Goal: Task Accomplishment & Management: Manage account settings

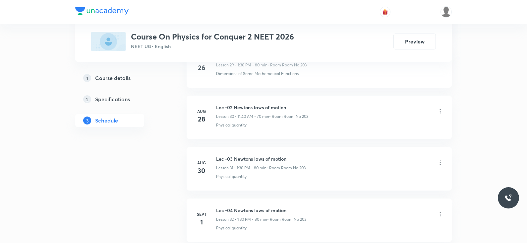
scroll to position [2083, 0]
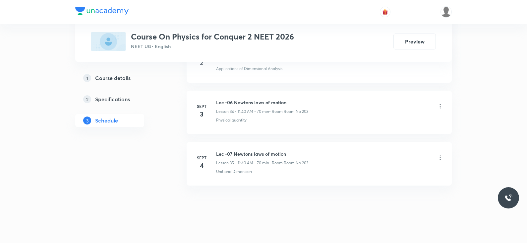
click at [238, 150] on h6 "Lec -07 Newtons laws of motion" at bounding box center [262, 153] width 92 height 7
copy h6 "Lec -07 Newtons laws of motion"
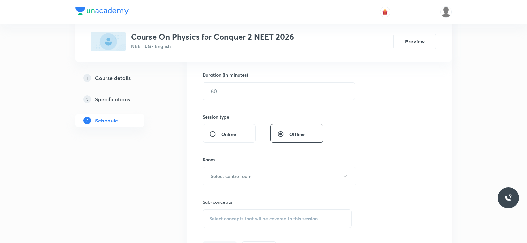
scroll to position [0, 0]
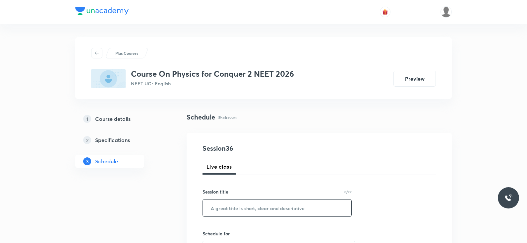
click at [240, 208] on input "text" at bounding box center [277, 207] width 149 height 17
paste input "Lec -07 Newtons laws of motion"
click at [229, 208] on input "Lec -07 Newtons laws of motion" at bounding box center [277, 207] width 149 height 17
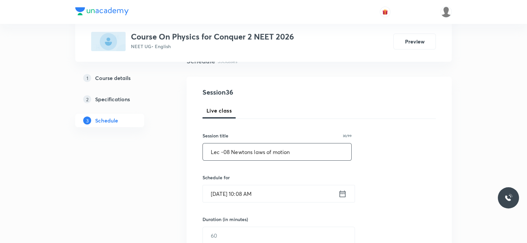
scroll to position [56, 0]
type input "Lec -08 Newtons laws of motion"
click at [343, 193] on icon at bounding box center [343, 193] width 8 height 9
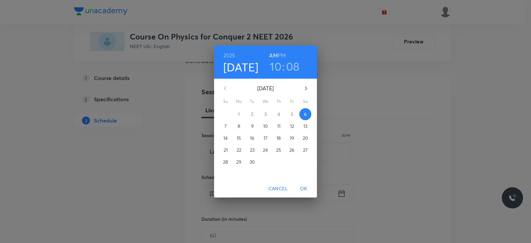
click at [294, 66] on h3 "08" at bounding box center [293, 66] width 14 height 14
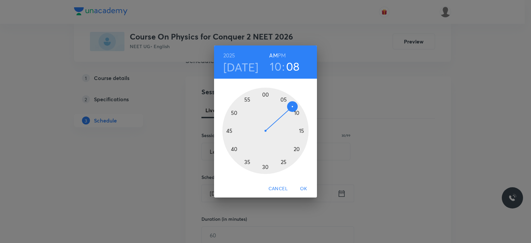
click at [297, 112] on div at bounding box center [265, 131] width 86 height 86
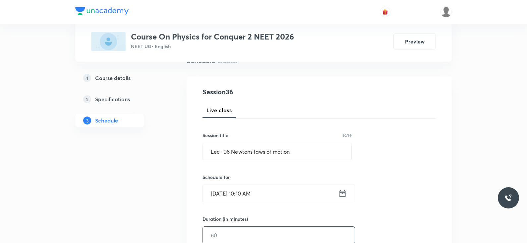
click at [265, 227] on input "text" at bounding box center [279, 235] width 152 height 17
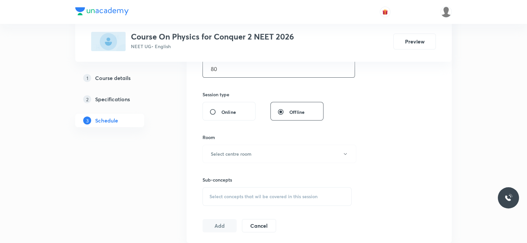
scroll to position [228, 0]
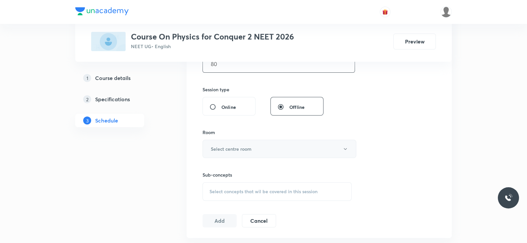
type input "80"
click at [265, 141] on button "Select centre room" at bounding box center [280, 149] width 154 height 18
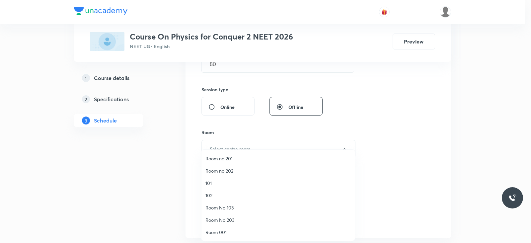
click at [223, 217] on span "Room No 203" at bounding box center [277, 219] width 145 height 7
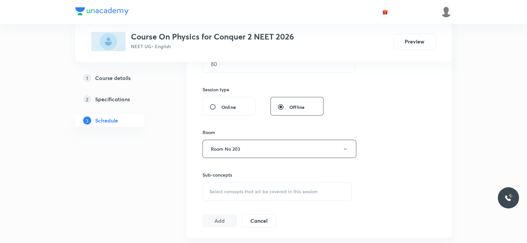
click at [257, 193] on span "Select concepts that wil be covered in this session" at bounding box center [264, 191] width 108 height 5
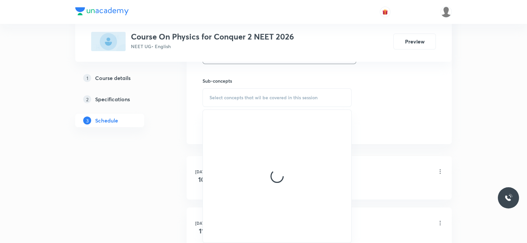
scroll to position [322, 0]
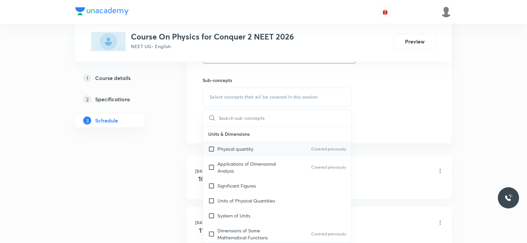
click at [238, 147] on p "Physical quantity" at bounding box center [236, 148] width 36 height 7
checkbox input "true"
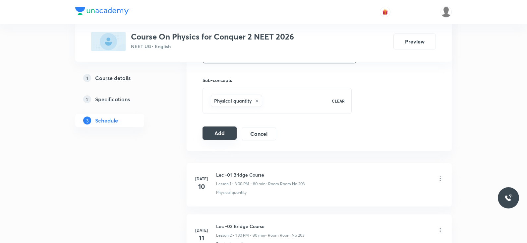
click at [216, 131] on button "Add" at bounding box center [220, 132] width 34 height 13
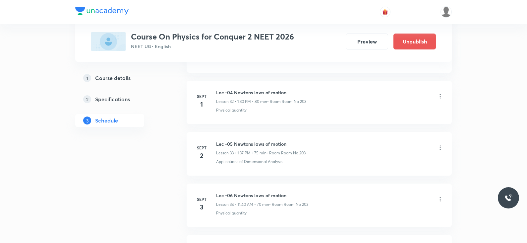
scroll to position [1831, 0]
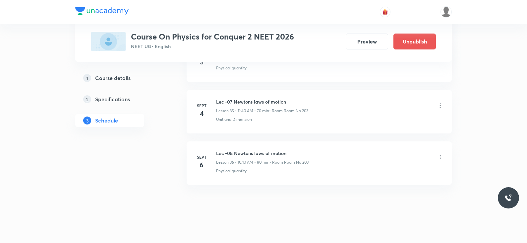
click at [441, 155] on icon at bounding box center [440, 157] width 7 height 7
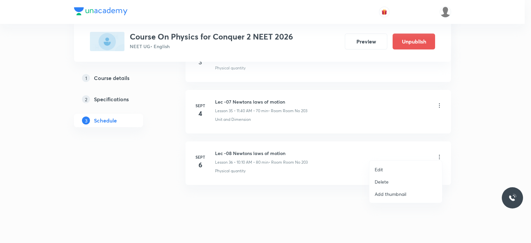
click at [378, 168] on p "Edit" at bounding box center [378, 169] width 8 height 7
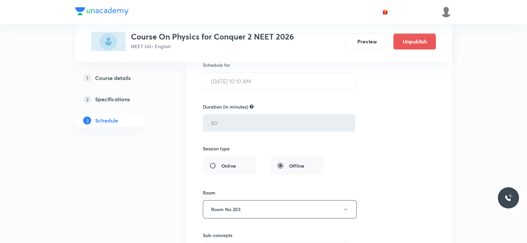
scroll to position [1967, 0]
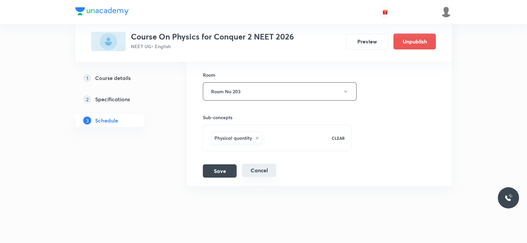
click at [255, 165] on button "Cancel" at bounding box center [259, 170] width 34 height 13
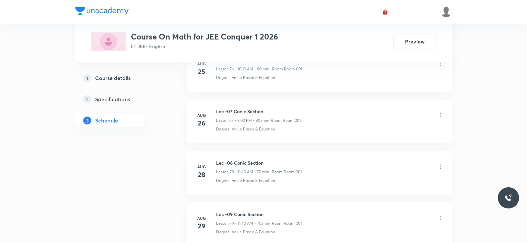
scroll to position [4751, 0]
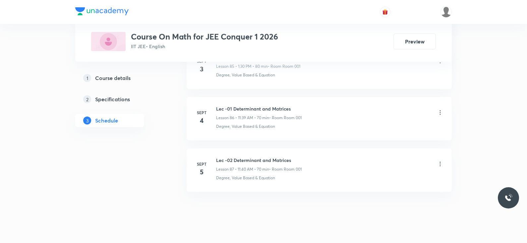
click at [259, 157] on h6 "Lec -02 Determinant and Matrices" at bounding box center [259, 160] width 86 height 7
copy h6 "Lec -02 Determinant and Matrices"
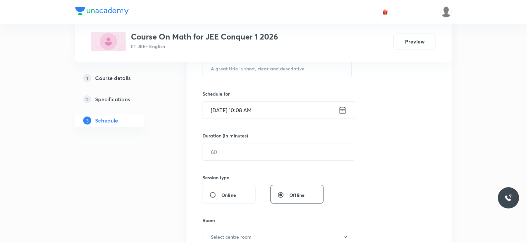
scroll to position [0, 0]
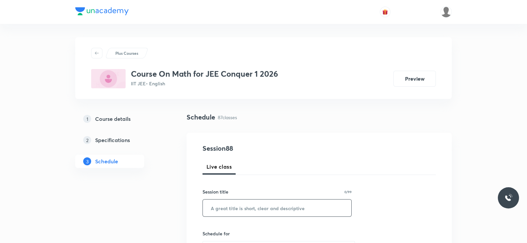
click at [254, 213] on input "text" at bounding box center [277, 207] width 149 height 17
paste input "Lec -02 Determinant and Matrices"
click at [231, 206] on input "Lec -02 Determinant and Matrices" at bounding box center [277, 207] width 149 height 17
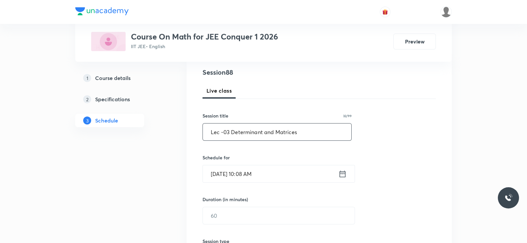
scroll to position [78, 0]
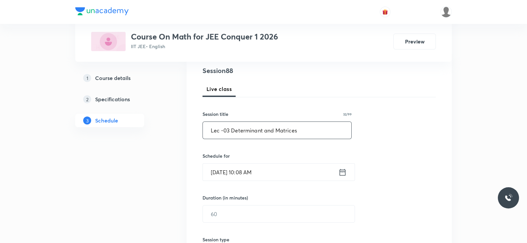
type input "Lec -03 Determinant and Matrices"
click at [339, 171] on icon at bounding box center [343, 172] width 8 height 9
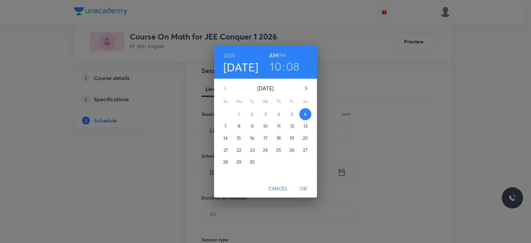
click at [298, 66] on h3 "08" at bounding box center [293, 66] width 14 height 14
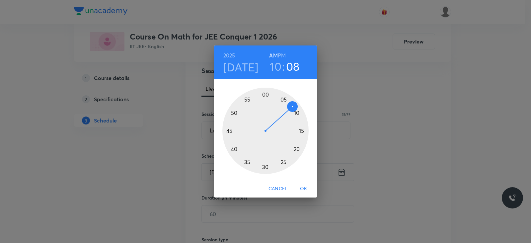
click at [296, 113] on div at bounding box center [265, 131] width 86 height 86
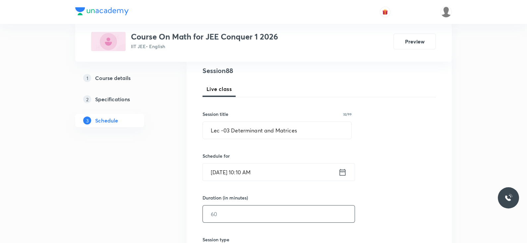
click at [247, 213] on input "text" at bounding box center [279, 213] width 152 height 17
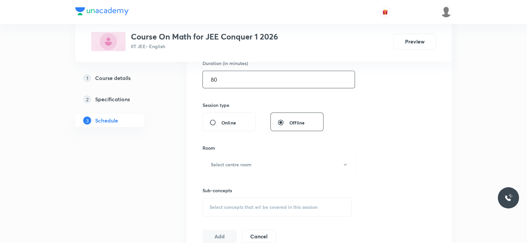
scroll to position [212, 0]
type input "80"
click at [258, 161] on button "Select centre room" at bounding box center [280, 164] width 154 height 18
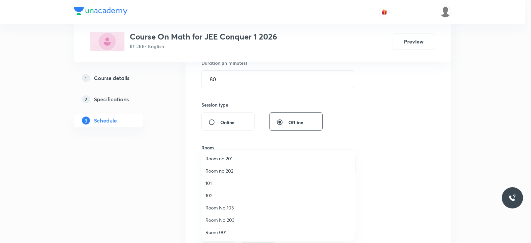
click at [222, 230] on span "Room 001" at bounding box center [277, 232] width 145 height 7
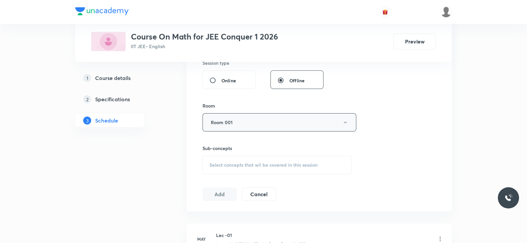
scroll to position [254, 0]
click at [339, 167] on div "Select concepts that wil be covered in this session" at bounding box center [277, 164] width 149 height 19
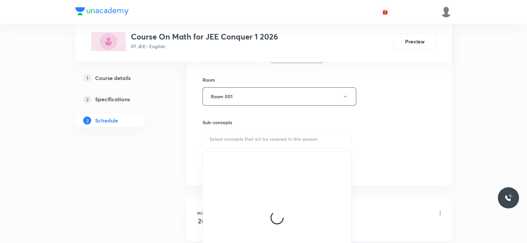
scroll to position [296, 0]
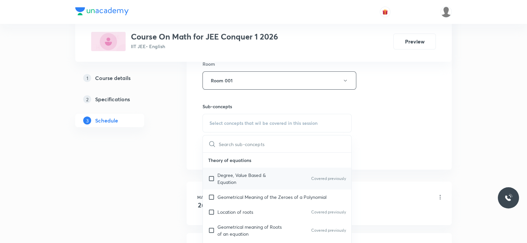
click at [277, 177] on p "Degree, Value Based & Equation" at bounding box center [251, 178] width 67 height 14
checkbox input "true"
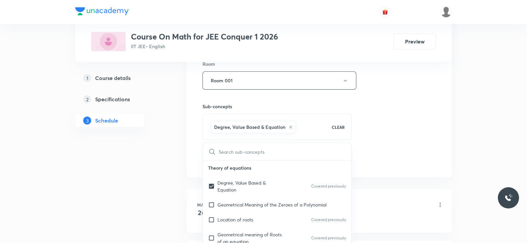
click at [383, 131] on div "Session 88 Live class Session title 32/99 Lec -03 Determinant and Matrices ​ Sc…" at bounding box center [320, 6] width 234 height 319
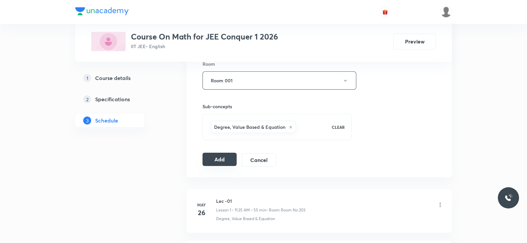
click at [215, 158] on button "Add" at bounding box center [220, 159] width 34 height 13
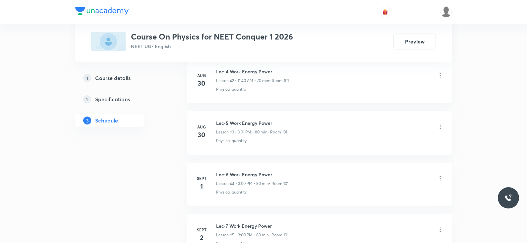
scroll to position [2648, 0]
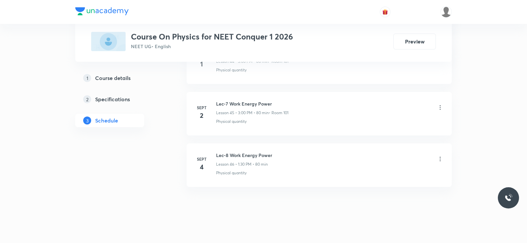
click at [239, 152] on h6 "Lec-8 Work Energy Power" at bounding box center [244, 155] width 56 height 7
copy h6 "Lec-8 Work Energy Power"
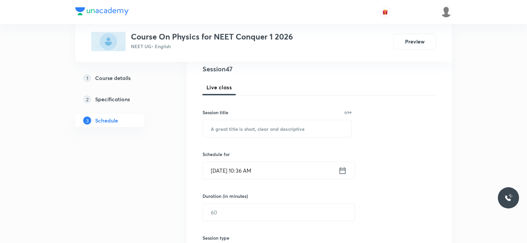
scroll to position [0, 0]
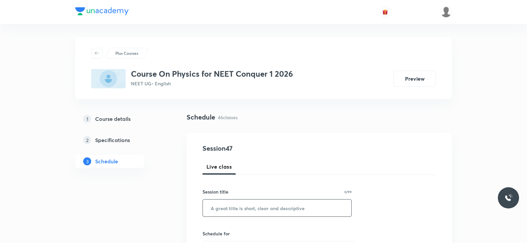
click at [234, 208] on input "text" at bounding box center [277, 207] width 149 height 17
paste input "Lec-8 Work Energy Power"
click at [225, 208] on input "Lec-8 Work Energy Power" at bounding box center [277, 207] width 149 height 17
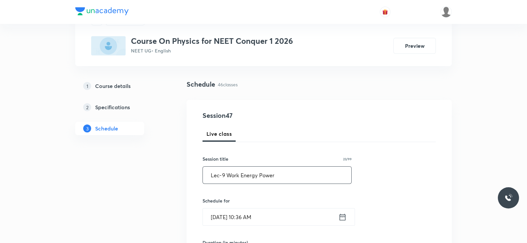
scroll to position [40, 0]
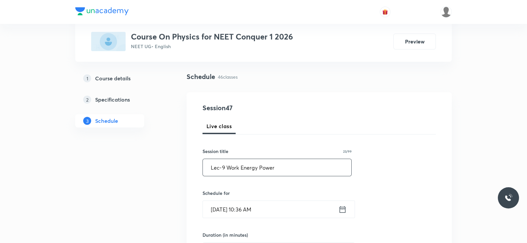
type input "Lec-9 Work Energy Power"
click at [340, 209] on icon at bounding box center [343, 209] width 8 height 9
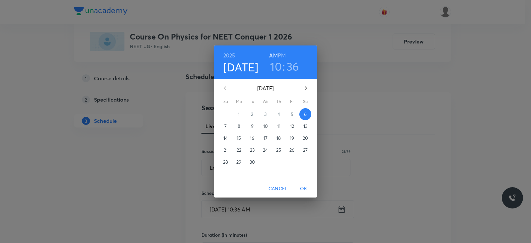
click at [280, 68] on h3 "10" at bounding box center [276, 66] width 12 height 14
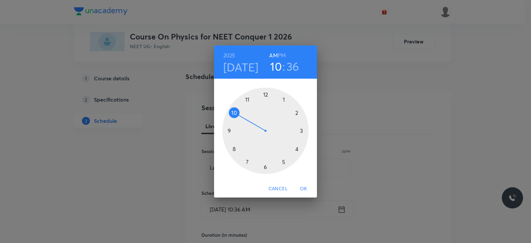
click at [247, 100] on div at bounding box center [265, 131] width 86 height 86
click at [234, 148] on div at bounding box center [265, 131] width 86 height 86
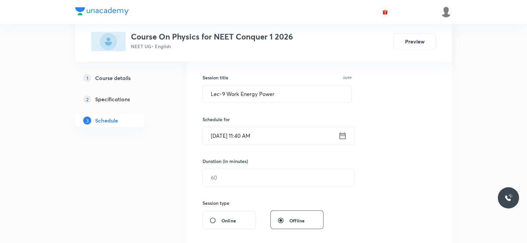
scroll to position [115, 0]
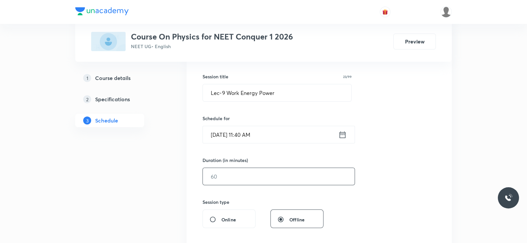
click at [262, 172] on input "text" at bounding box center [279, 176] width 152 height 17
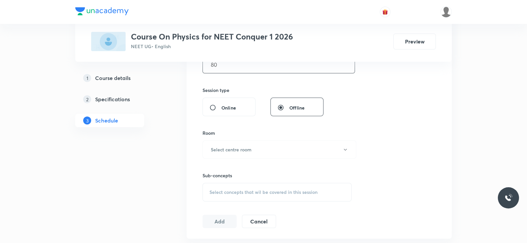
scroll to position [227, 0]
type input "80"
click at [264, 155] on button "Select centre room" at bounding box center [280, 149] width 154 height 18
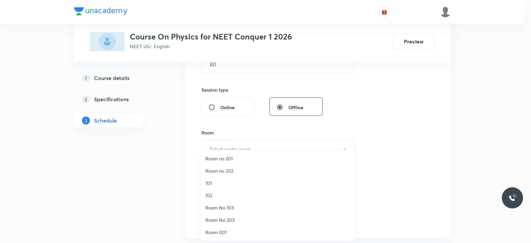
click at [248, 181] on span "101" at bounding box center [277, 182] width 145 height 7
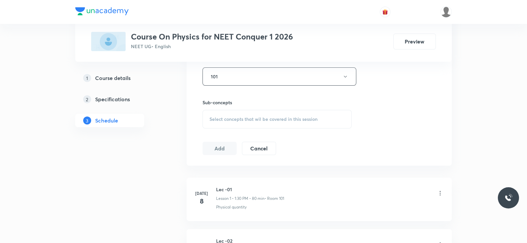
scroll to position [300, 0]
click at [304, 110] on div "Select concepts that wil be covered in this session" at bounding box center [277, 119] width 149 height 19
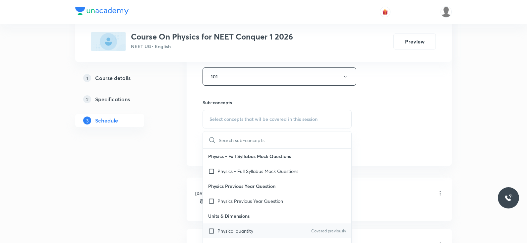
click at [260, 224] on div "Physical quantity Covered previously" at bounding box center [277, 230] width 149 height 15
checkbox input "true"
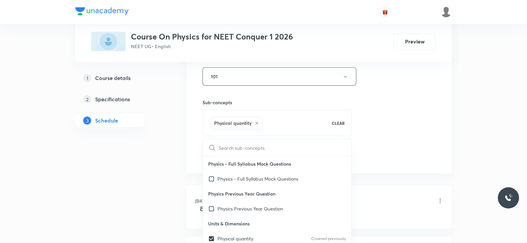
click at [383, 169] on div "Session 47 Live class Session title 23/99 Lec-9 Work Energy Power ​ Schedule fo…" at bounding box center [319, 3] width 265 height 340
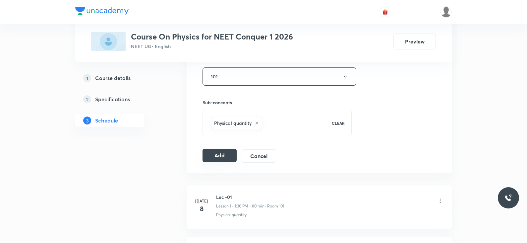
click at [227, 156] on button "Add" at bounding box center [220, 155] width 34 height 13
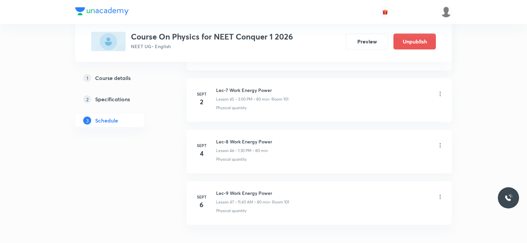
scroll to position [2394, 0]
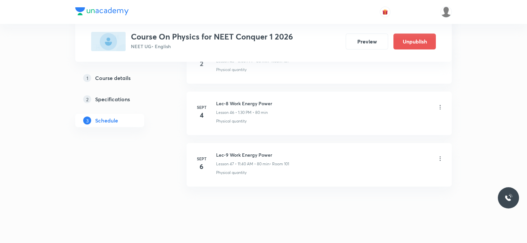
click at [236, 151] on h6 "Lec-9 Work Energy Power" at bounding box center [252, 154] width 73 height 7
copy h6 "Lec-9 Work Energy Power"
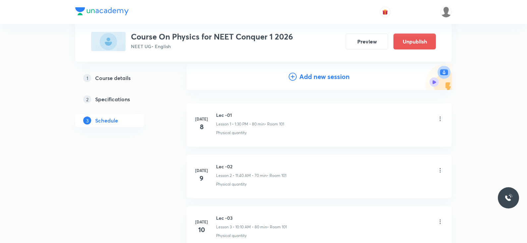
scroll to position [0, 0]
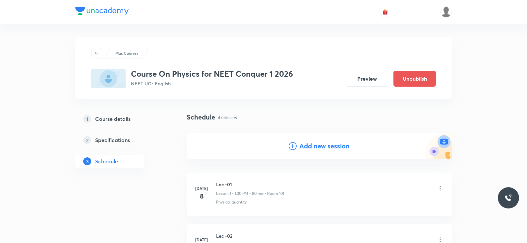
click at [308, 145] on h4 "Add new session" at bounding box center [325, 146] width 50 height 10
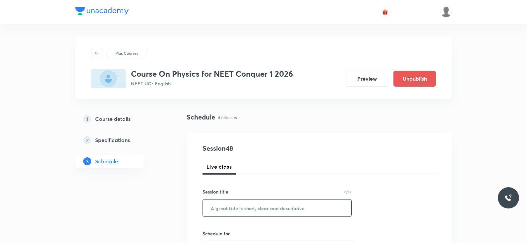
click at [248, 209] on input "text" at bounding box center [277, 207] width 149 height 17
paste input "Lec-9 Work Energy Power"
click at [223, 207] on input "Lec-9 Work Energy Power" at bounding box center [277, 207] width 149 height 17
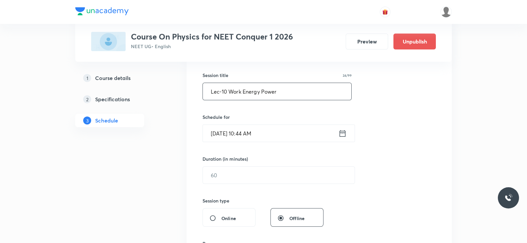
scroll to position [118, 0]
type input "Lec-10 Work Energy Power"
click at [344, 133] on icon at bounding box center [343, 131] width 8 height 9
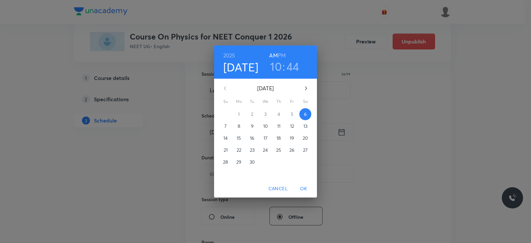
click at [279, 54] on h6 "PM" at bounding box center [282, 55] width 8 height 9
click at [275, 70] on h3 "10" at bounding box center [276, 66] width 12 height 14
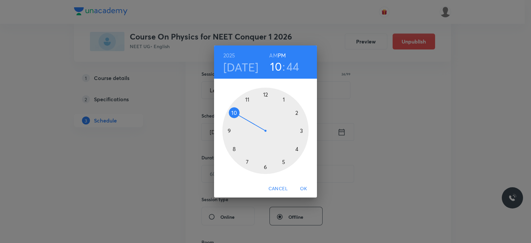
click at [300, 130] on div at bounding box center [265, 131] width 86 height 86
click at [266, 95] on div at bounding box center [265, 131] width 86 height 86
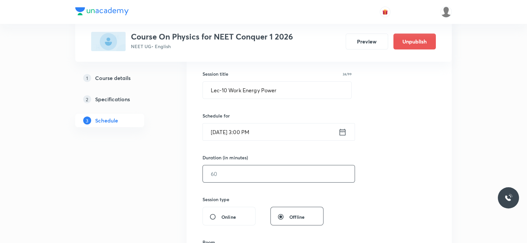
click at [226, 178] on input "text" at bounding box center [279, 173] width 152 height 17
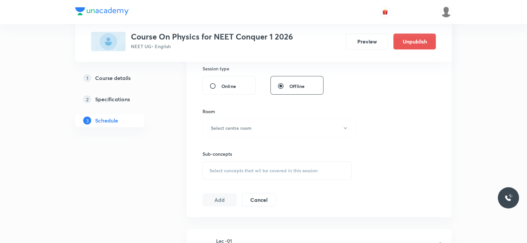
scroll to position [251, 0]
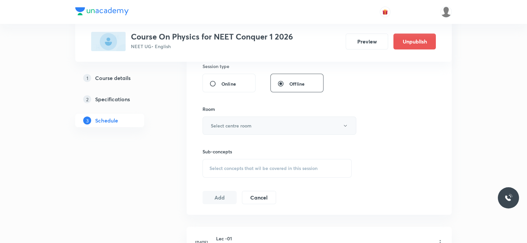
type input "80"
click at [242, 126] on h6 "Select centre room" at bounding box center [231, 125] width 41 height 7
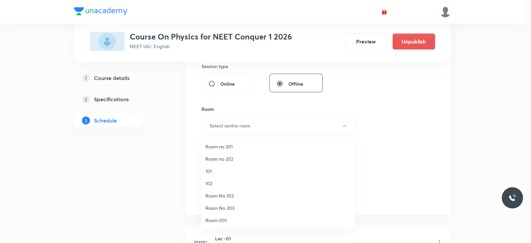
click at [220, 167] on li "101" at bounding box center [277, 171] width 153 height 12
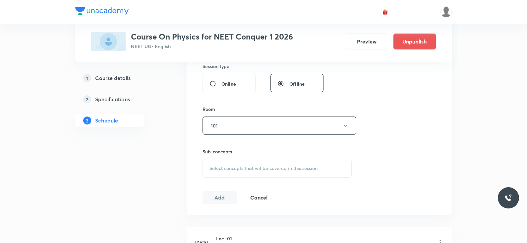
click at [299, 167] on span "Select concepts that wil be covered in this session" at bounding box center [264, 168] width 108 height 5
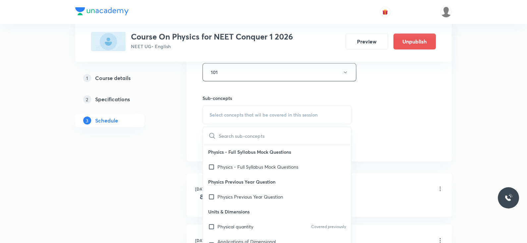
scroll to position [310, 0]
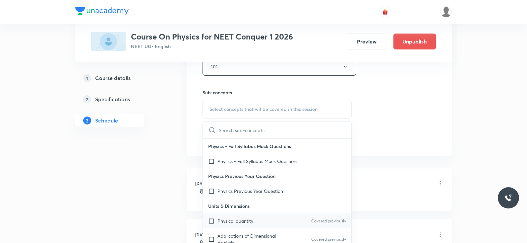
click at [245, 217] on p "Physical quantity" at bounding box center [236, 220] width 36 height 7
checkbox input "true"
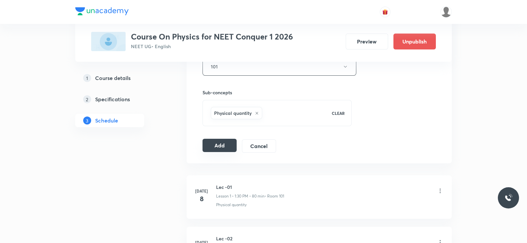
click at [221, 147] on button "Add" at bounding box center [220, 145] width 34 height 13
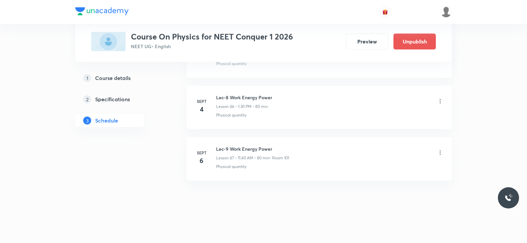
scroll to position [2394, 0]
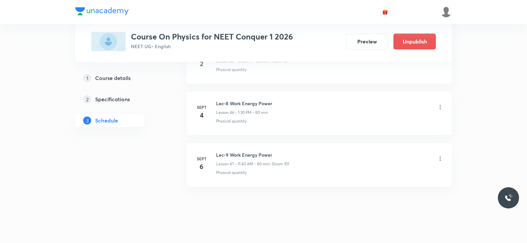
click at [441, 155] on icon at bounding box center [440, 158] width 7 height 7
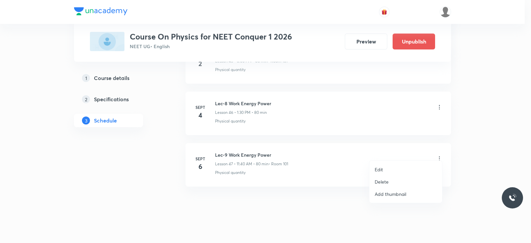
click at [386, 172] on li "Edit" at bounding box center [405, 169] width 73 height 12
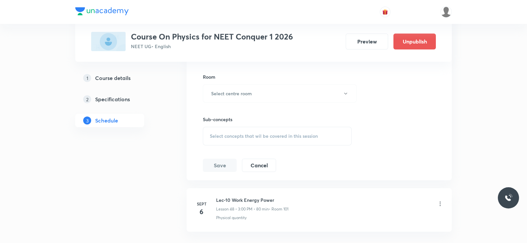
scroll to position [2693, 0]
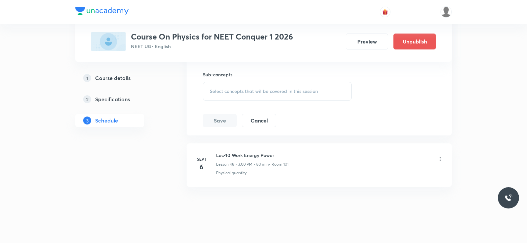
click at [257, 113] on button "Cancel" at bounding box center [259, 119] width 34 height 13
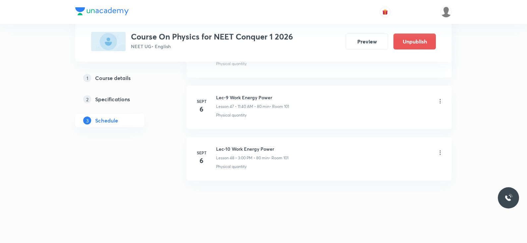
scroll to position [2446, 0]
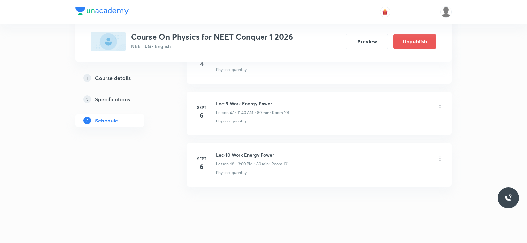
click at [440, 100] on div "Lec-9 Work Energy Power Lesson 47 • 11:40 AM • 80 min • Room 101" at bounding box center [330, 108] width 228 height 16
click at [441, 104] on icon at bounding box center [440, 107] width 7 height 7
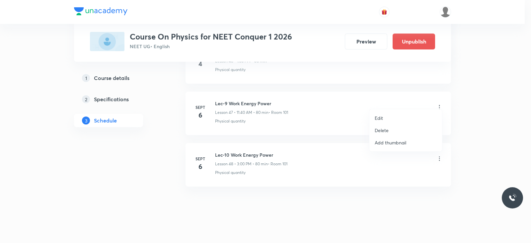
click at [384, 116] on li "Edit" at bounding box center [405, 118] width 73 height 12
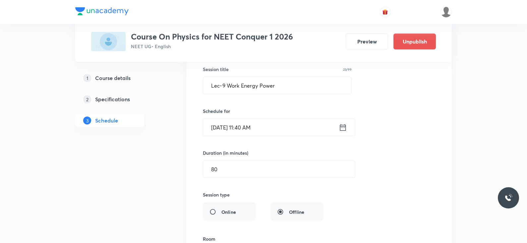
scroll to position [2487, 0]
click at [226, 170] on div "Session title 23/99 Lec-9 Work Energy Power ​ Schedule for Sept 6, 2025, 11:40 …" at bounding box center [319, 195] width 233 height 289
click at [231, 165] on input "80" at bounding box center [279, 168] width 152 height 17
type input "8"
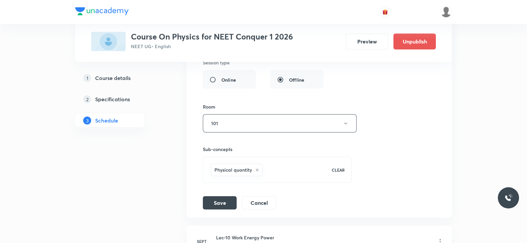
scroll to position [2621, 0]
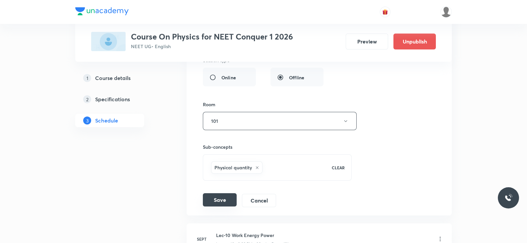
type input "70"
click at [224, 193] on button "Save" at bounding box center [220, 199] width 34 height 13
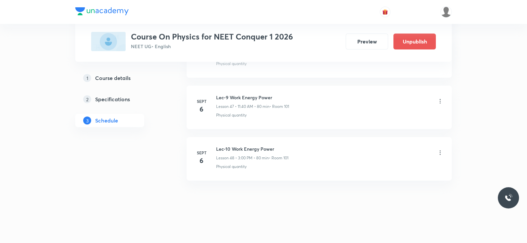
scroll to position [2446, 0]
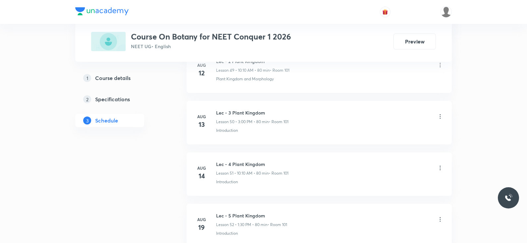
scroll to position [3212, 0]
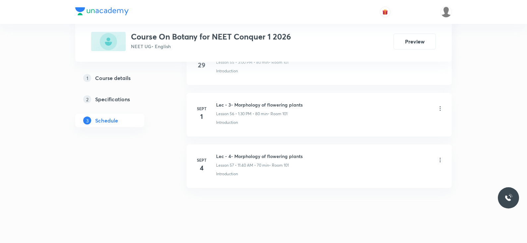
click at [252, 153] on h6 "Lec - 4- Morphology of flowering plants" at bounding box center [259, 156] width 87 height 7
copy h6 "Lec - 4- Morphology of flowering plants"
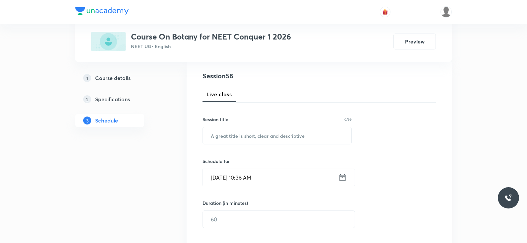
scroll to position [0, 0]
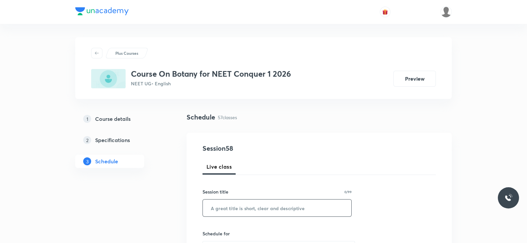
click at [237, 213] on input "text" at bounding box center [277, 207] width 149 height 17
paste input "Lec - 4- Morphology of flowering plants"
click at [227, 208] on input "Lec - 4- Morphology of flowering plants" at bounding box center [277, 207] width 149 height 17
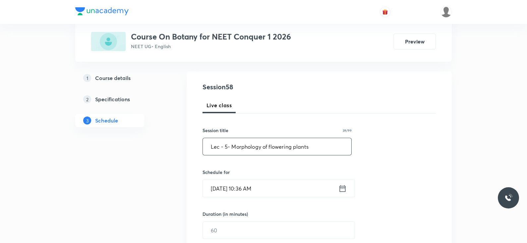
scroll to position [65, 0]
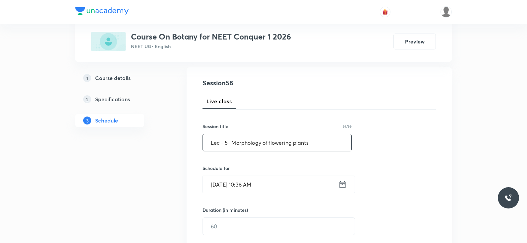
type input "Lec - 5- Morphology of flowering plants"
click at [342, 181] on icon at bounding box center [343, 184] width 6 height 7
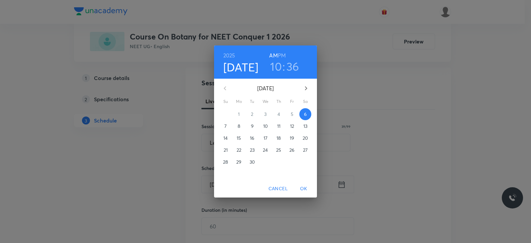
click at [282, 54] on h6 "PM" at bounding box center [282, 55] width 8 height 9
click at [278, 64] on h3 "10" at bounding box center [276, 66] width 12 height 14
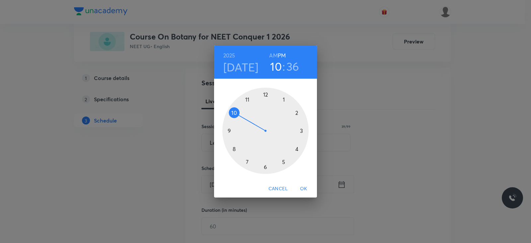
click at [283, 100] on div at bounding box center [265, 131] width 86 height 86
click at [265, 168] on div at bounding box center [265, 131] width 86 height 86
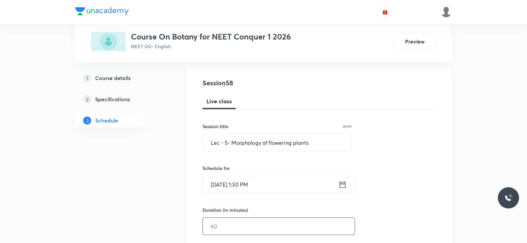
click at [252, 228] on input "text" at bounding box center [279, 226] width 152 height 17
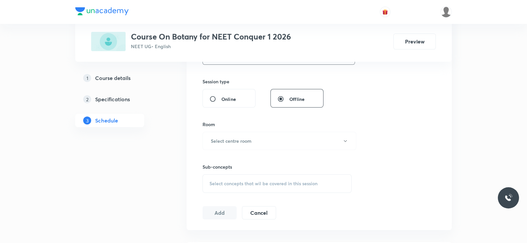
scroll to position [236, 0]
type input "80"
click at [280, 143] on button "Select centre room" at bounding box center [280, 140] width 154 height 18
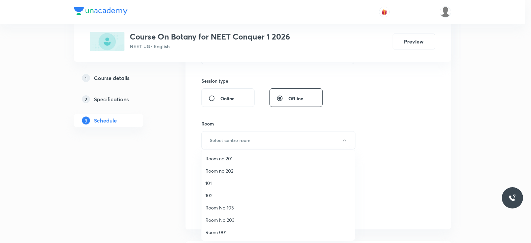
click at [229, 185] on span "101" at bounding box center [277, 182] width 145 height 7
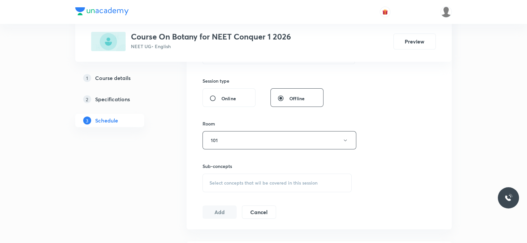
scroll to position [281, 0]
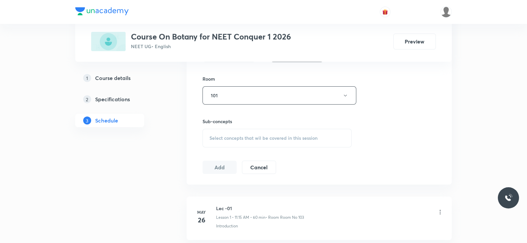
click at [270, 130] on div "Select concepts that wil be covered in this session" at bounding box center [277, 138] width 149 height 19
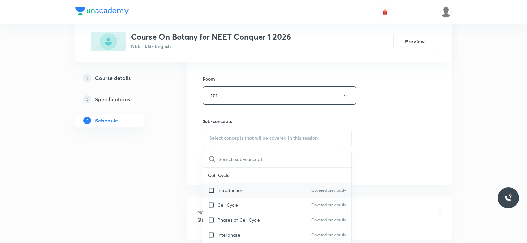
click at [270, 192] on div "Introduction Covered previously" at bounding box center [277, 189] width 149 height 15
checkbox input "true"
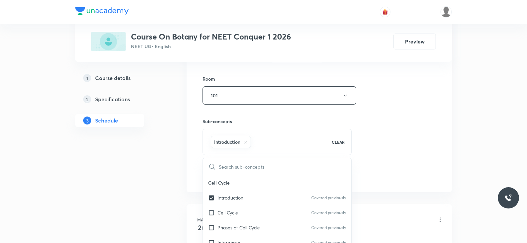
click at [376, 177] on div "Session 58 Live class Session title 39/99 Lec - 5- Morphology of flowering plan…" at bounding box center [320, 21] width 234 height 319
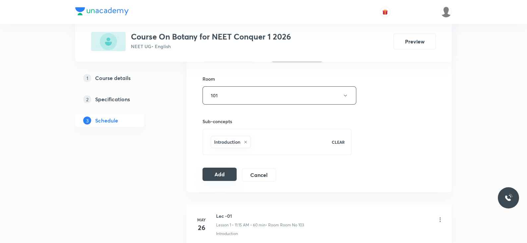
click at [226, 174] on button "Add" at bounding box center [220, 174] width 34 height 13
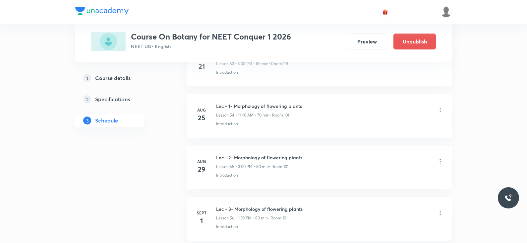
scroll to position [2959, 0]
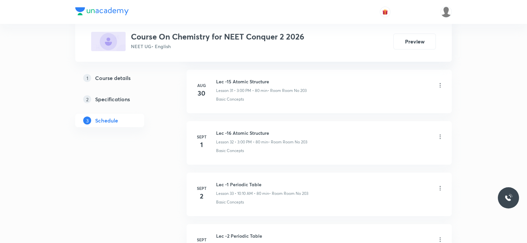
scroll to position [2177, 0]
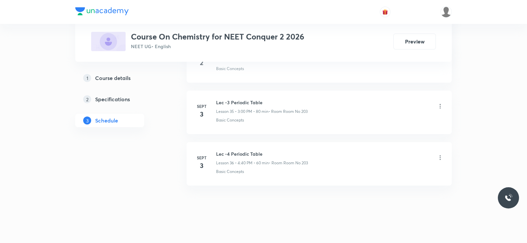
click at [241, 150] on h6 "Lec -4 Periodic Table" at bounding box center [262, 153] width 92 height 7
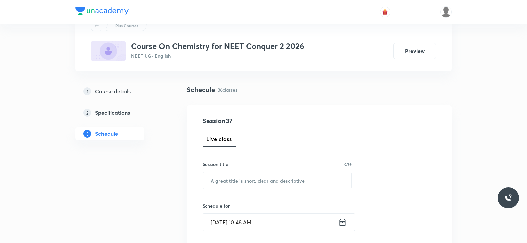
scroll to position [0, 0]
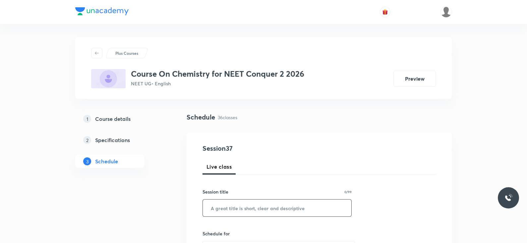
click at [228, 209] on input "text" at bounding box center [277, 207] width 149 height 17
paste input "XAHSI2ZS"
type input "XAHSI2ZS"
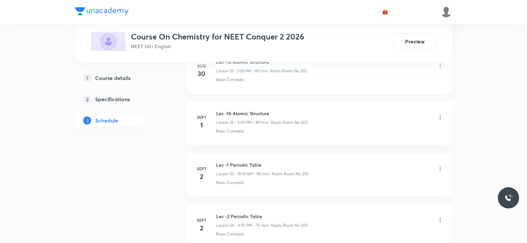
scroll to position [2177, 0]
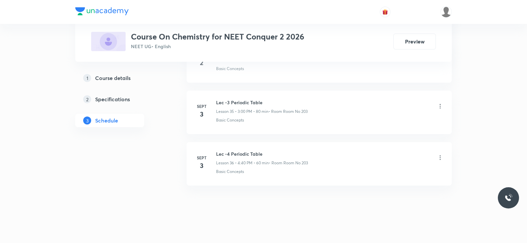
click at [247, 150] on h6 "Lec -4 Periodic Table" at bounding box center [262, 153] width 92 height 7
copy h6 "Lec -4 Periodic Table"
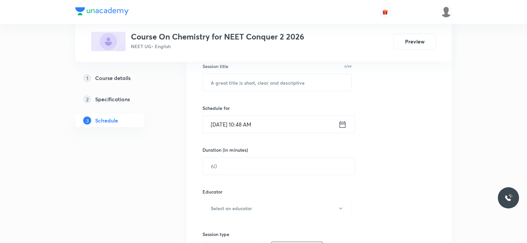
scroll to position [62, 0]
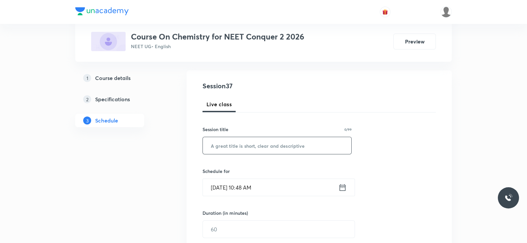
click at [247, 138] on input "text" at bounding box center [277, 145] width 149 height 17
paste input "Lec -4 Periodic Table"
click at [227, 146] on input "Lec -4 Periodic Table" at bounding box center [277, 145] width 149 height 17
type input "Lec -5 Periodic Table"
click at [342, 188] on icon at bounding box center [343, 187] width 8 height 9
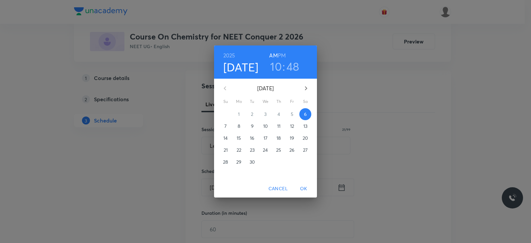
click at [276, 65] on h3 "10" at bounding box center [276, 66] width 12 height 14
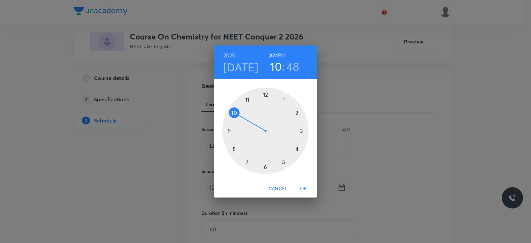
click at [249, 100] on div at bounding box center [265, 131] width 86 height 86
click at [236, 148] on div at bounding box center [265, 131] width 86 height 86
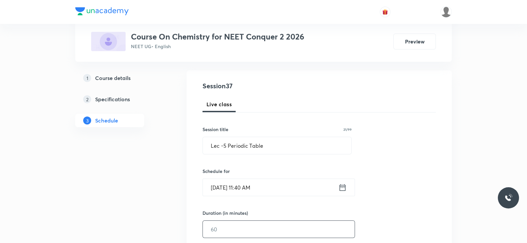
click at [270, 228] on input "text" at bounding box center [279, 229] width 152 height 17
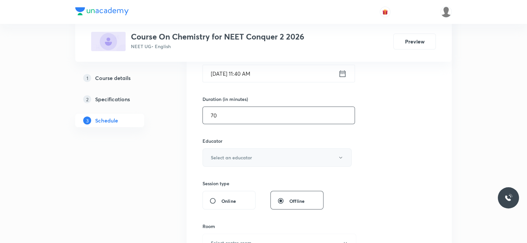
scroll to position [179, 0]
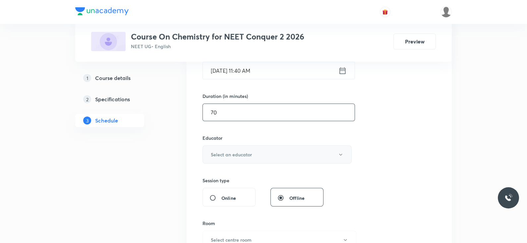
type input "70"
click at [276, 152] on button "Select an educator" at bounding box center [277, 154] width 149 height 18
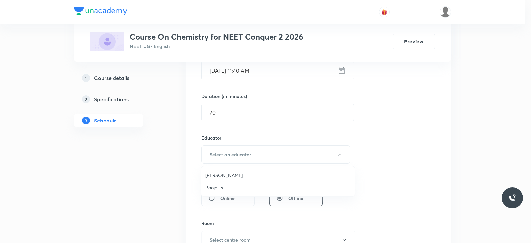
click at [230, 186] on span "Pooja Ts" at bounding box center [277, 187] width 145 height 7
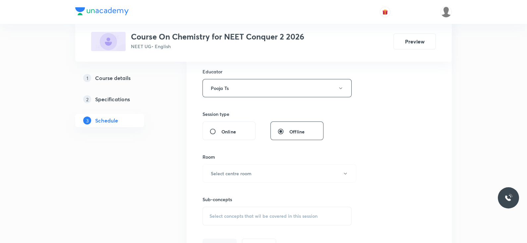
scroll to position [246, 0]
click at [255, 173] on button "Select centre room" at bounding box center [280, 172] width 154 height 18
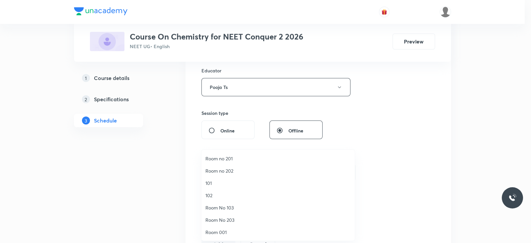
click at [232, 219] on span "Room No 203" at bounding box center [277, 219] width 145 height 7
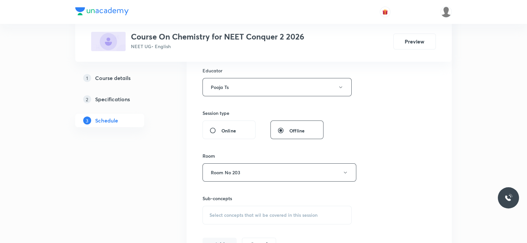
click at [276, 218] on div "Select concepts that wil be covered in this session" at bounding box center [277, 215] width 149 height 19
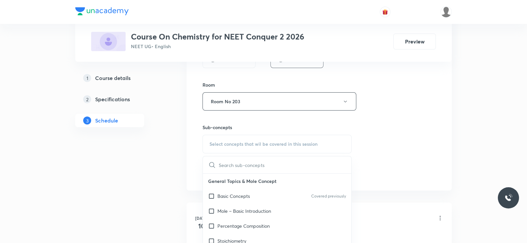
scroll to position [318, 0]
click at [258, 195] on div "Basic Concepts Covered previously" at bounding box center [277, 195] width 149 height 15
checkbox input "true"
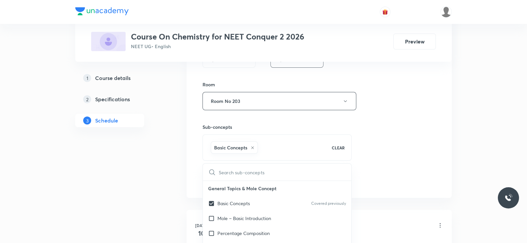
click at [401, 137] on div "Session 37 Live class Session title 21/99 Lec -5 Periodic Table ​ Schedule for …" at bounding box center [320, 7] width 234 height 362
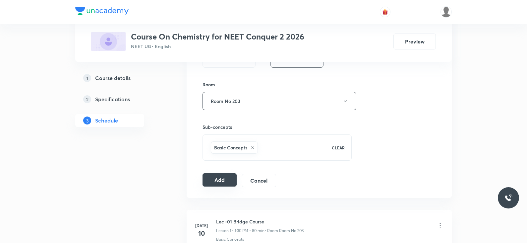
click at [221, 179] on button "Add" at bounding box center [220, 179] width 34 height 13
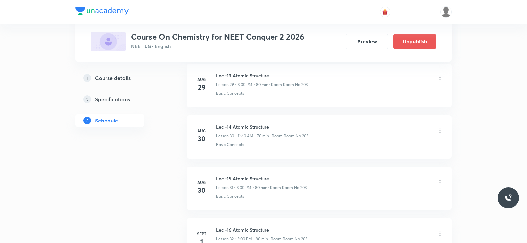
scroll to position [1882, 0]
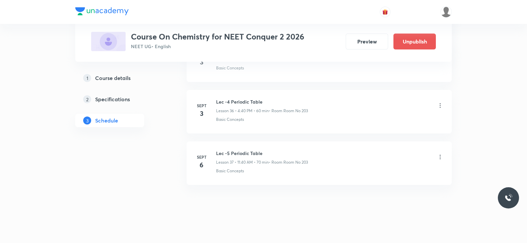
click at [239, 150] on h6 "Lec -5 Periodic Table" at bounding box center [262, 153] width 92 height 7
copy h6 "Lec -5 Periodic Table"
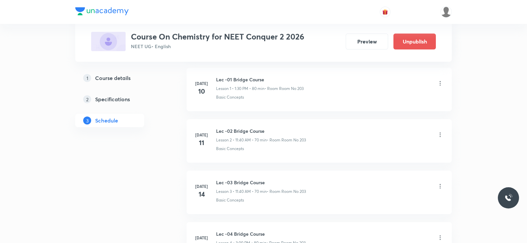
scroll to position [0, 0]
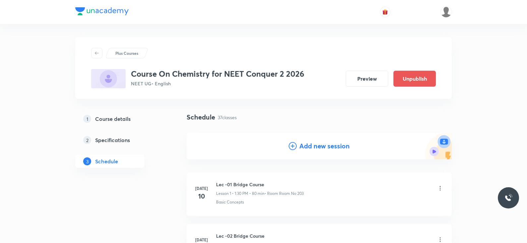
click at [333, 149] on h4 "Add new session" at bounding box center [325, 146] width 50 height 10
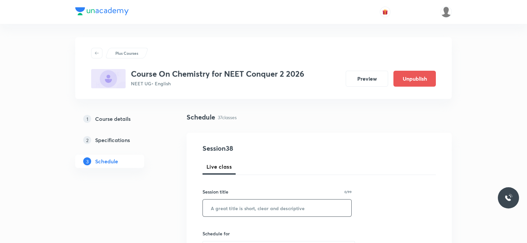
click at [255, 208] on input "text" at bounding box center [277, 207] width 149 height 17
paste input "Lec -5 Periodic Table"
click at [227, 209] on input "Lec -5 Periodic Table" at bounding box center [277, 207] width 149 height 17
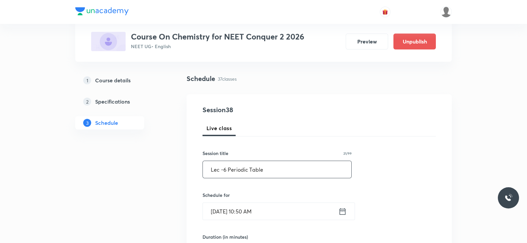
scroll to position [45, 0]
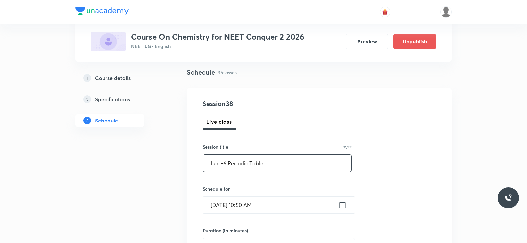
type input "Lec -6 Periodic Table"
click at [343, 206] on icon at bounding box center [343, 204] width 8 height 9
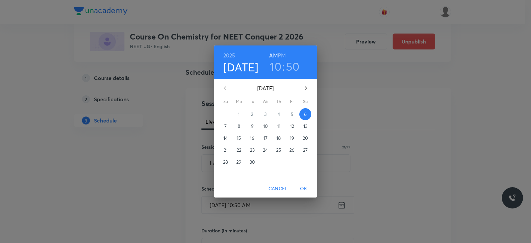
click at [282, 55] on h6 "PM" at bounding box center [282, 55] width 8 height 9
click at [278, 64] on h3 "10" at bounding box center [276, 66] width 12 height 14
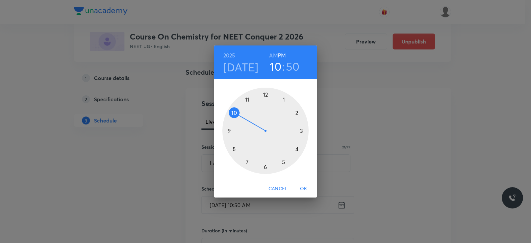
click at [301, 128] on div at bounding box center [265, 131] width 86 height 86
click at [265, 94] on div at bounding box center [265, 131] width 86 height 86
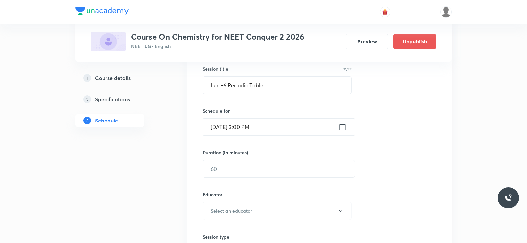
scroll to position [123, 0]
click at [288, 168] on input "text" at bounding box center [279, 168] width 152 height 17
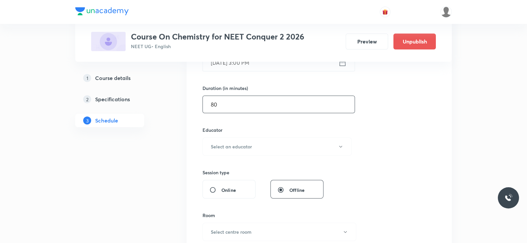
scroll to position [187, 0]
type input "80"
click at [273, 143] on button "Select an educator" at bounding box center [277, 146] width 149 height 18
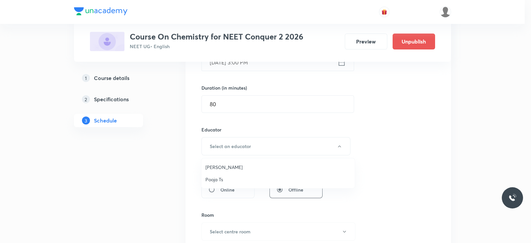
click at [227, 180] on span "Pooja Ts" at bounding box center [277, 179] width 145 height 7
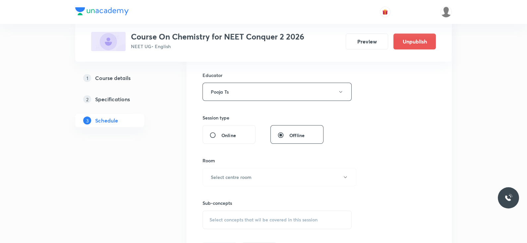
scroll to position [242, 0]
click at [288, 173] on button "Select centre room" at bounding box center [280, 177] width 154 height 18
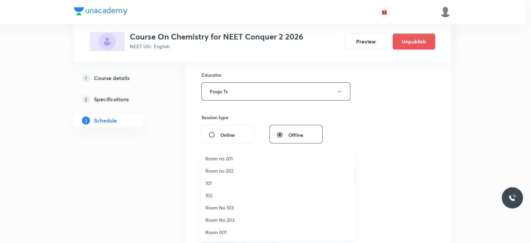
click at [218, 218] on span "Room No 203" at bounding box center [277, 219] width 145 height 7
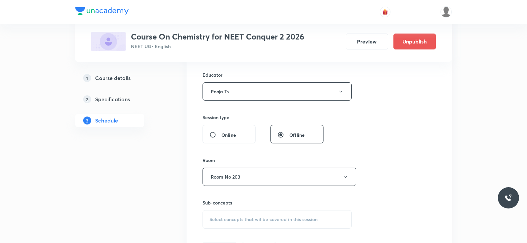
click at [255, 210] on div "Select concepts that wil be covered in this session" at bounding box center [277, 219] width 149 height 19
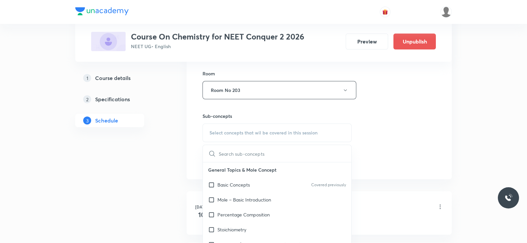
scroll to position [329, 0]
click at [232, 189] on div "Basic Concepts Covered previously" at bounding box center [277, 184] width 149 height 15
checkbox input "true"
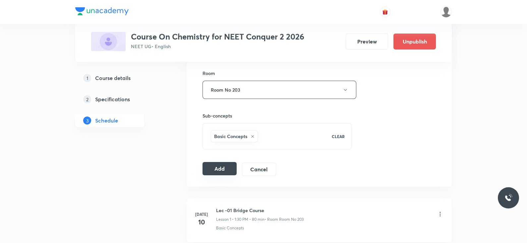
click at [210, 173] on button "Add" at bounding box center [220, 168] width 34 height 13
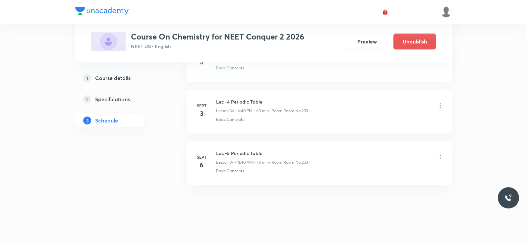
scroll to position [1933, 0]
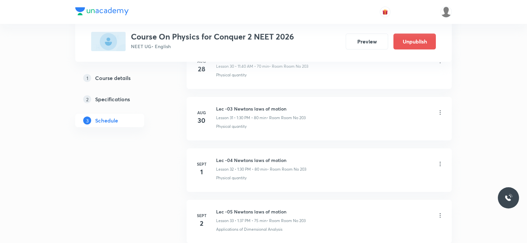
scroll to position [2135, 0]
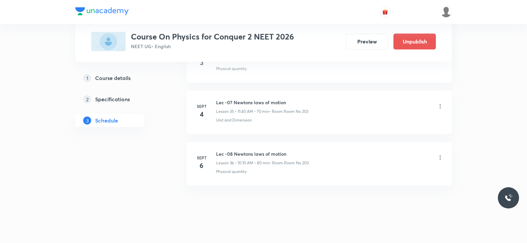
click at [257, 150] on h6 "Lec -08 Newtons laws of motion" at bounding box center [262, 153] width 93 height 7
copy h6 "Lec -08 Newtons laws of motion"
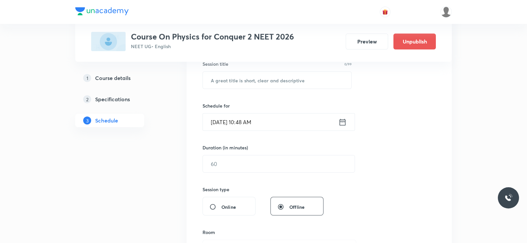
scroll to position [0, 0]
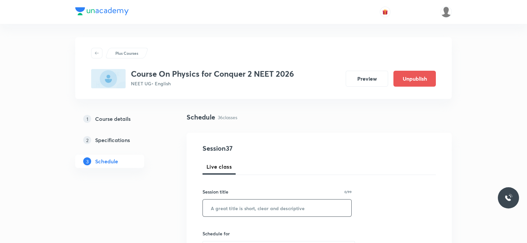
click at [241, 210] on input "text" at bounding box center [277, 207] width 149 height 17
paste input "Lec -08 Newtons laws of motion"
click at [230, 208] on input "Lec -08 Newtons laws of motion" at bounding box center [277, 207] width 149 height 17
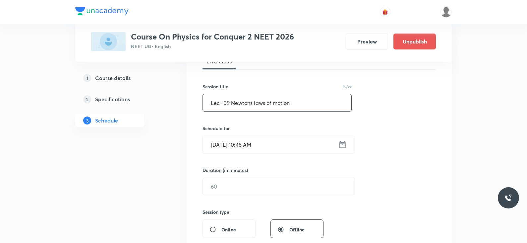
scroll to position [108, 0]
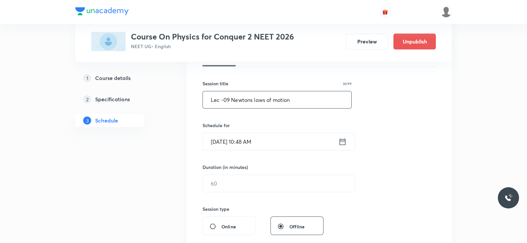
type input "Lec -09 Newtons laws of motion"
click at [341, 139] on icon at bounding box center [343, 141] width 8 height 9
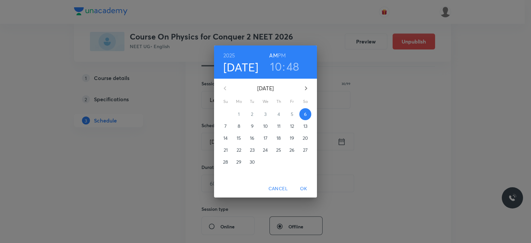
click at [284, 55] on h6 "PM" at bounding box center [282, 55] width 8 height 9
click at [275, 65] on h3 "10" at bounding box center [276, 66] width 12 height 14
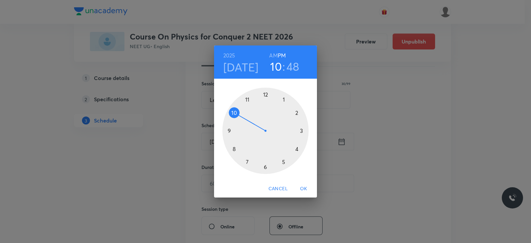
click at [282, 101] on div at bounding box center [265, 131] width 86 height 86
click at [265, 166] on div at bounding box center [265, 131] width 86 height 86
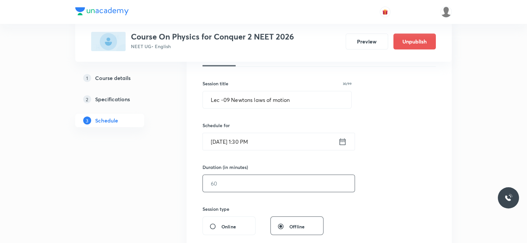
click at [236, 182] on input "text" at bounding box center [279, 183] width 152 height 17
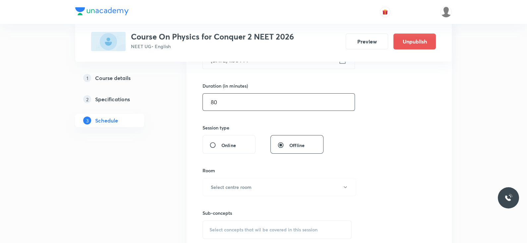
scroll to position [194, 0]
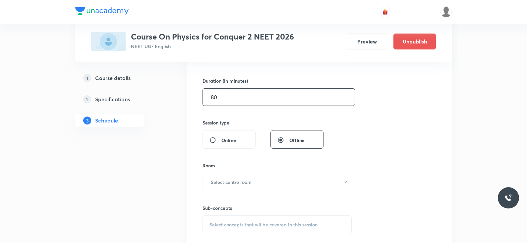
type input "80"
click at [236, 182] on h6 "Select centre room" at bounding box center [231, 181] width 41 height 7
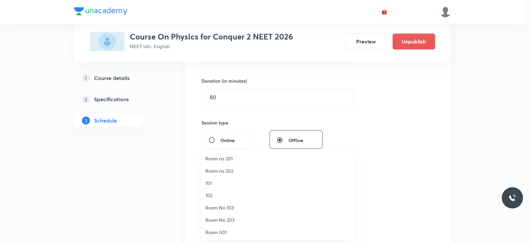
click at [221, 222] on span "Room No 203" at bounding box center [277, 219] width 145 height 7
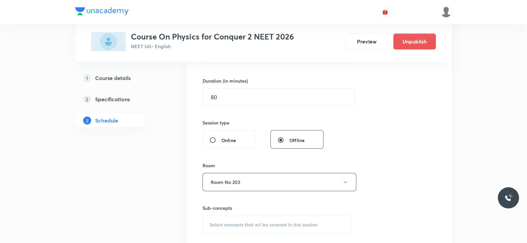
click at [257, 222] on span "Select concepts that wil be covered in this session" at bounding box center [264, 224] width 108 height 5
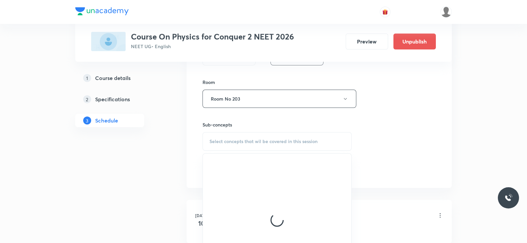
scroll to position [278, 0]
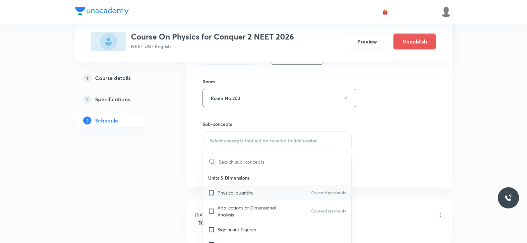
click at [249, 194] on p "Physical quantity" at bounding box center [236, 192] width 36 height 7
checkbox input "true"
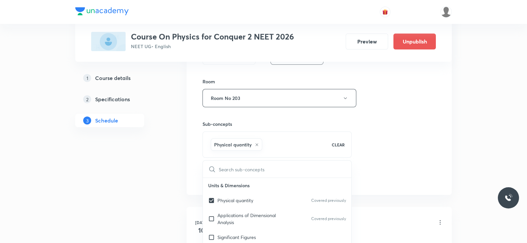
click at [394, 176] on div "Session 37 Live class Session title 30/99 Lec -09 Newtons laws of motion ​ Sche…" at bounding box center [320, 24] width 234 height 319
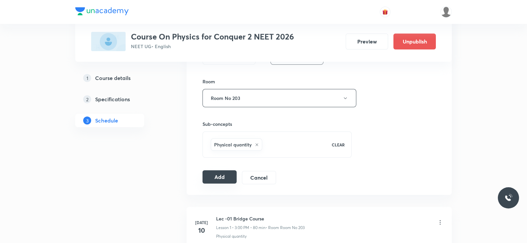
click at [207, 178] on button "Add" at bounding box center [220, 176] width 34 height 13
